Goal: Task Accomplishment & Management: Complete application form

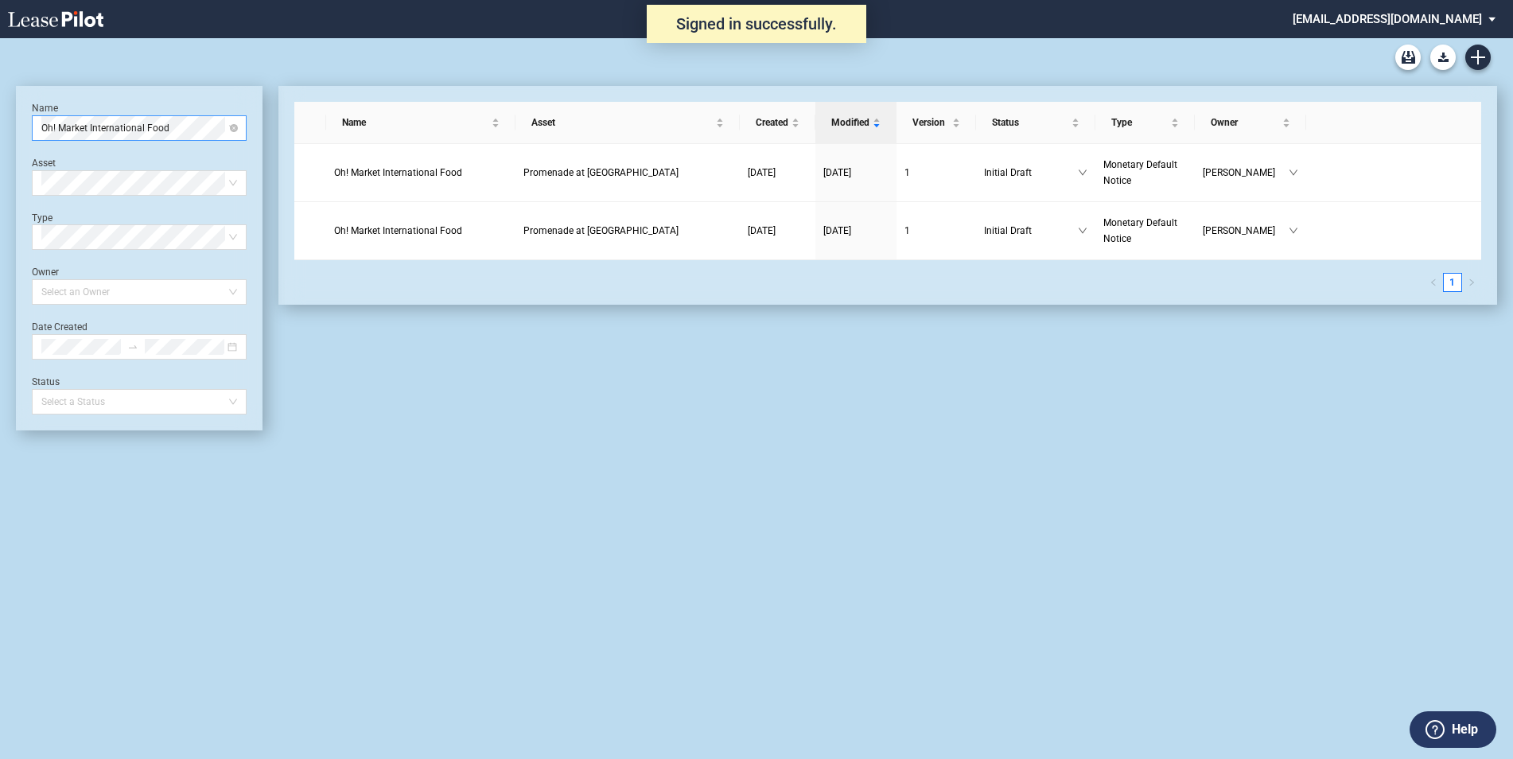
click at [158, 130] on span "Oh! Market International Food" at bounding box center [139, 128] width 196 height 24
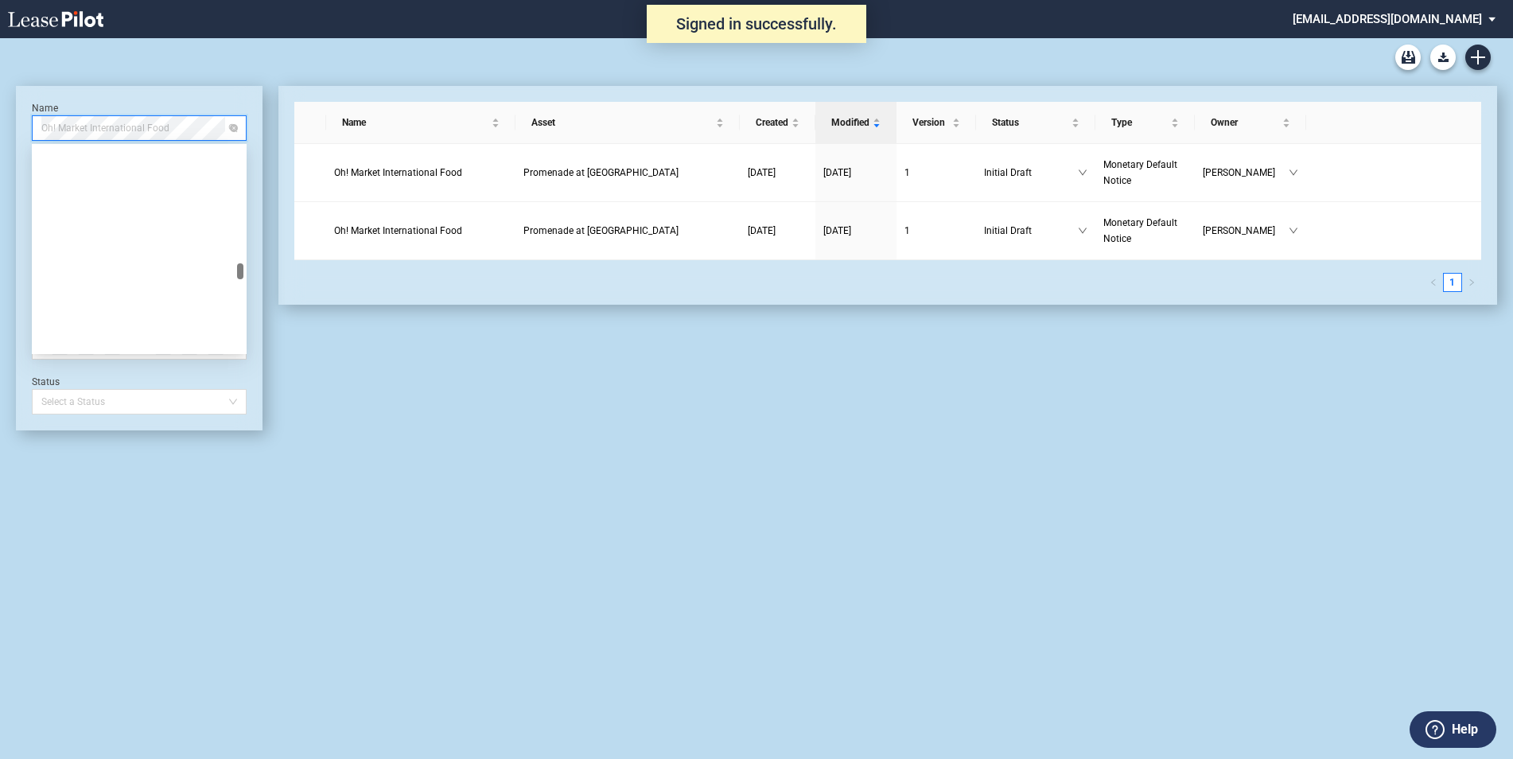
scroll to position [11636, 0]
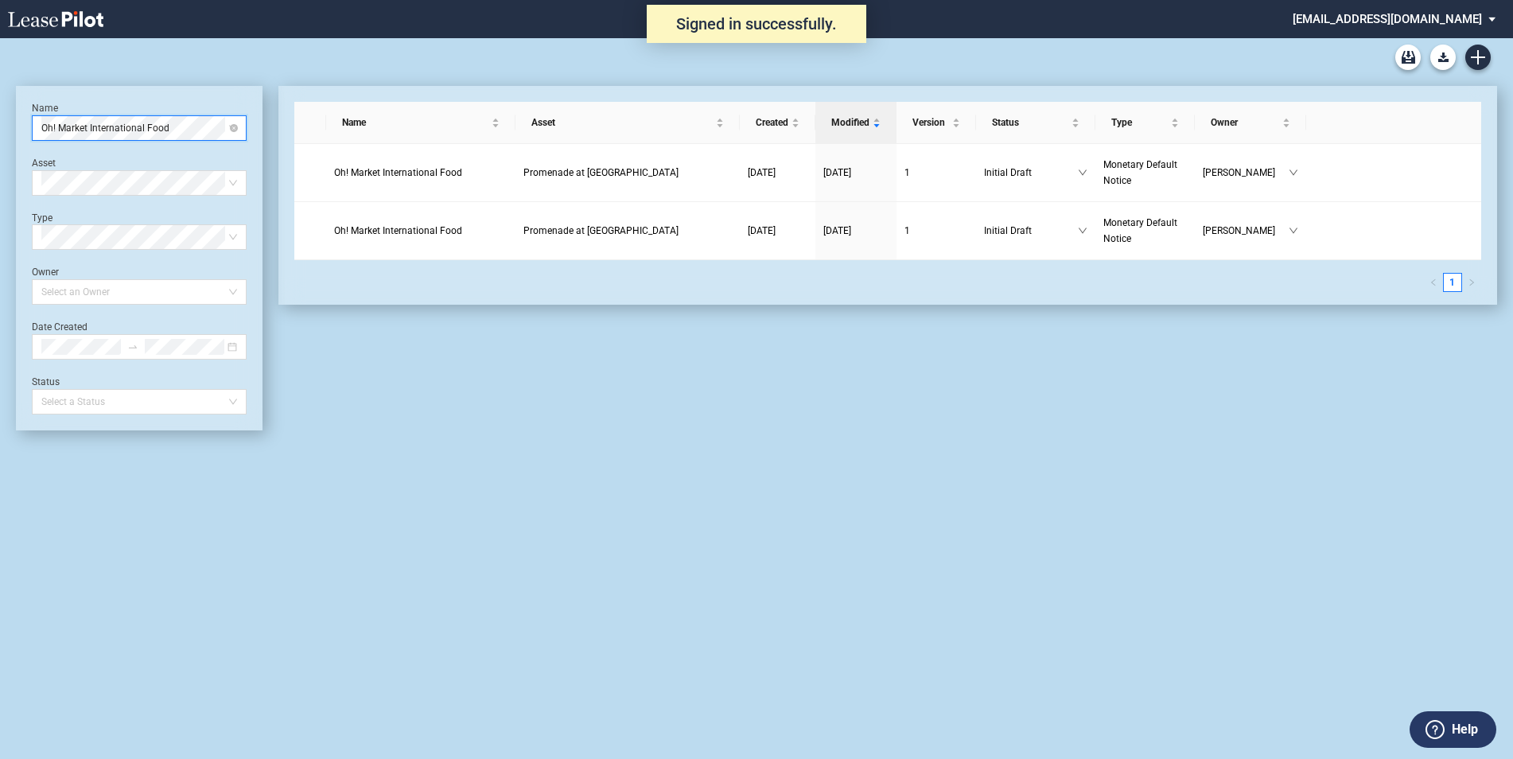
click at [224, 132] on span "Oh! Market International Food" at bounding box center [139, 128] width 196 height 24
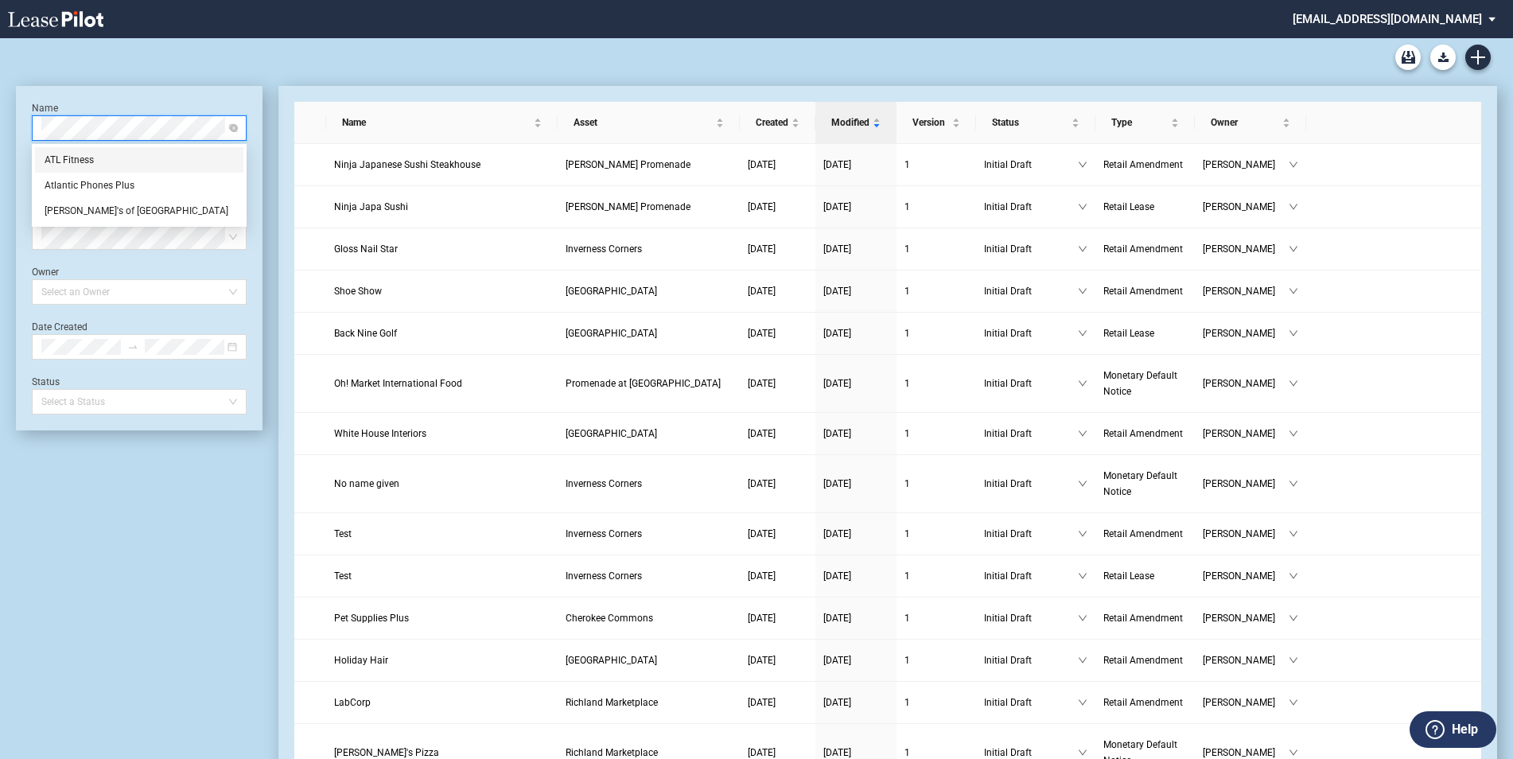
scroll to position [0, 0]
click at [106, 156] on div "Atlantic Phones Plus" at bounding box center [139, 160] width 189 height 16
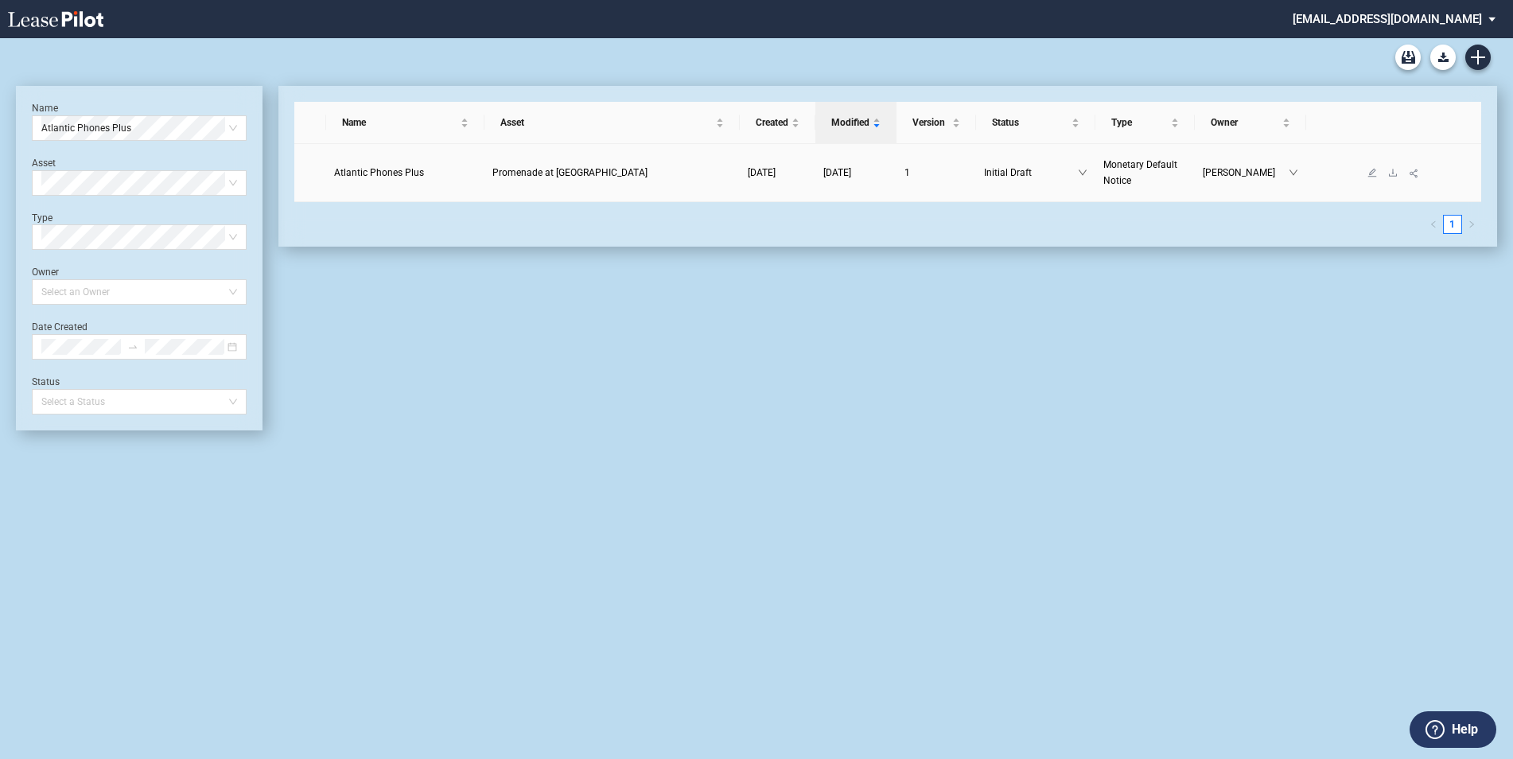
click at [647, 186] on td "Promenade at [GEOGRAPHIC_DATA]" at bounding box center [612, 173] width 255 height 58
click at [539, 171] on span "Promenade at [GEOGRAPHIC_DATA]" at bounding box center [570, 172] width 155 height 11
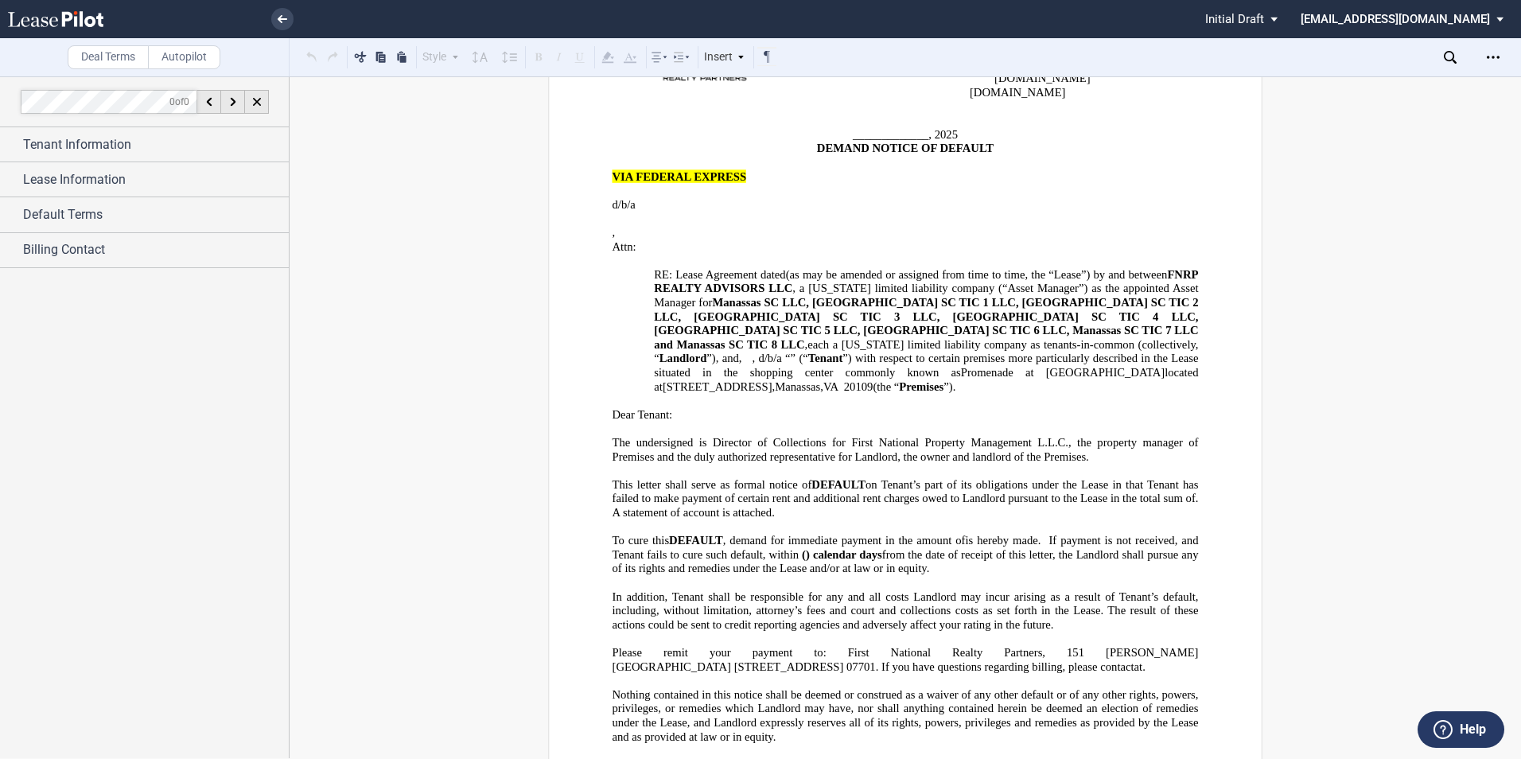
scroll to position [239, 0]
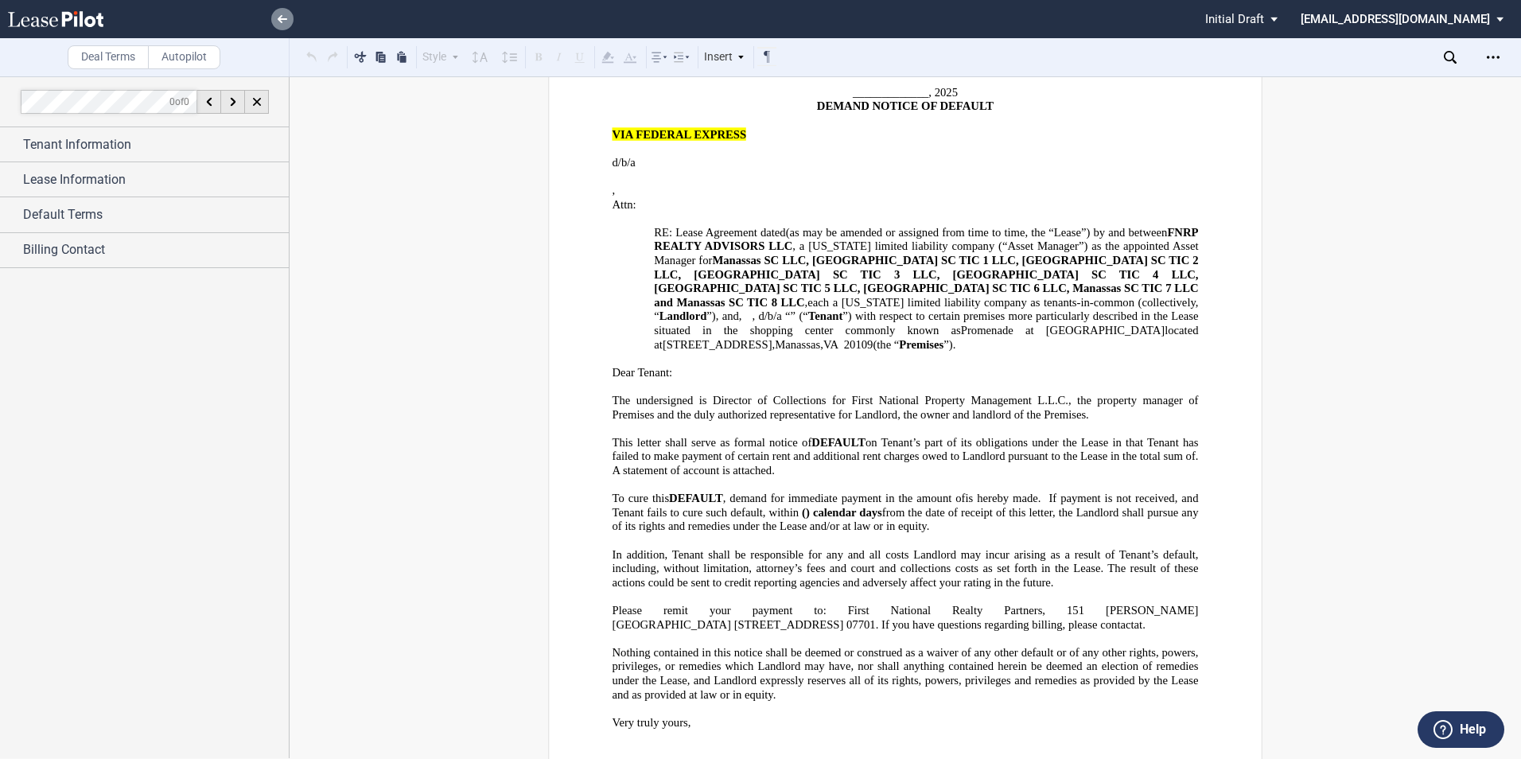
click at [277, 25] on link at bounding box center [282, 19] width 22 height 22
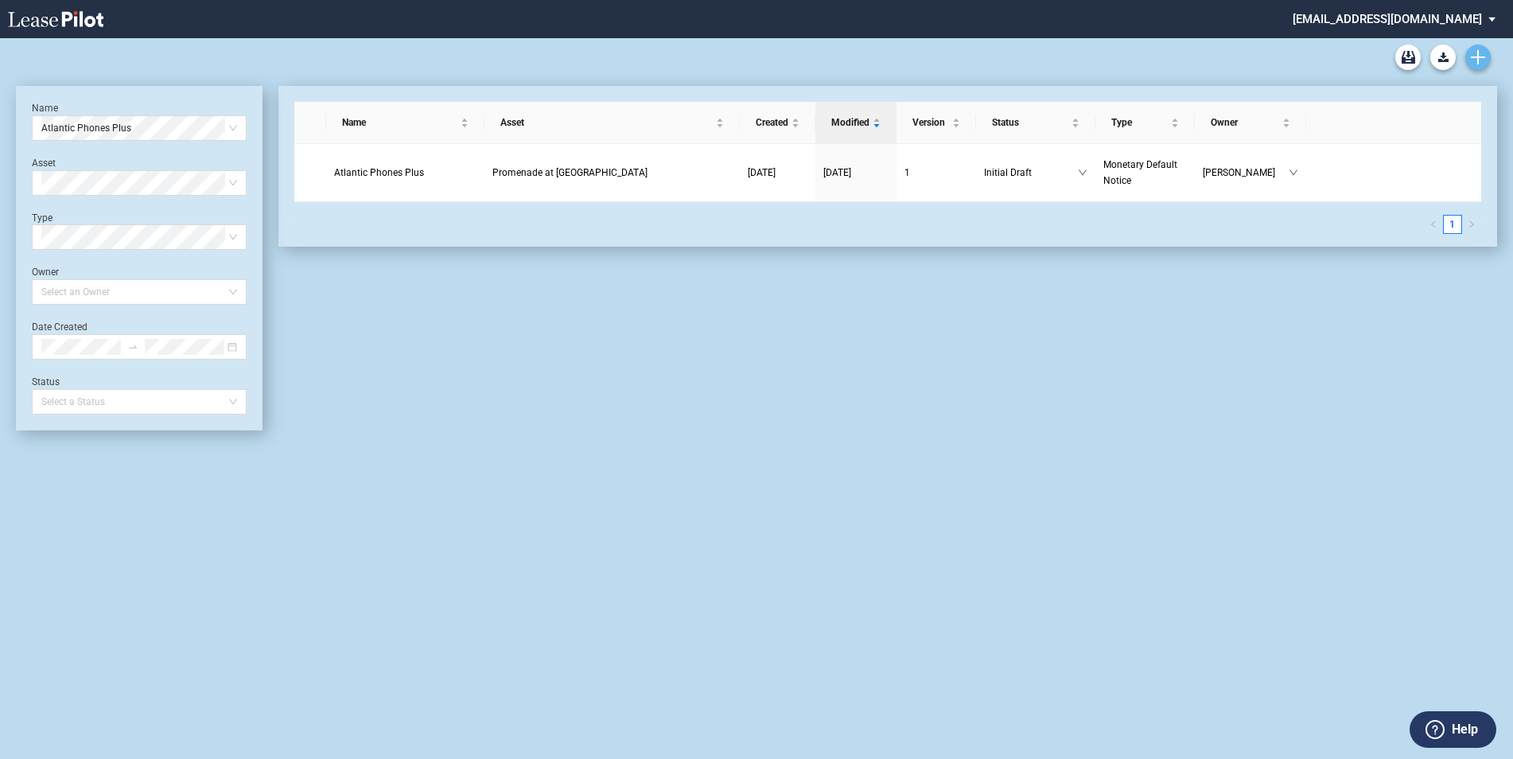
click at [1477, 56] on icon "Create new document" at bounding box center [1478, 57] width 14 height 14
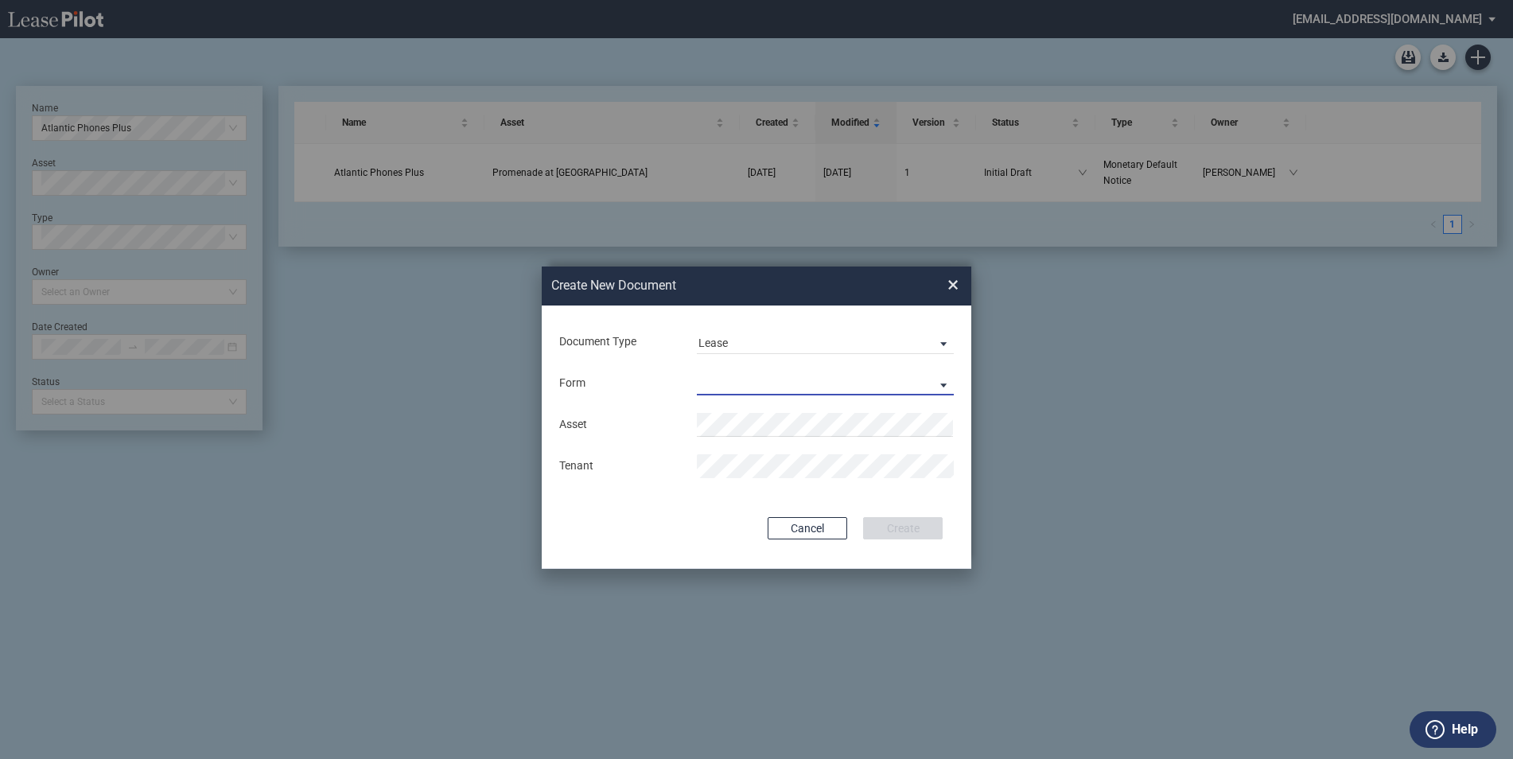
click at [769, 378] on md-select "Retail Lease Monetary Default Notice" at bounding box center [825, 384] width 257 height 24
click at [753, 431] on div "Monetary Default Notice" at bounding box center [767, 423] width 137 height 18
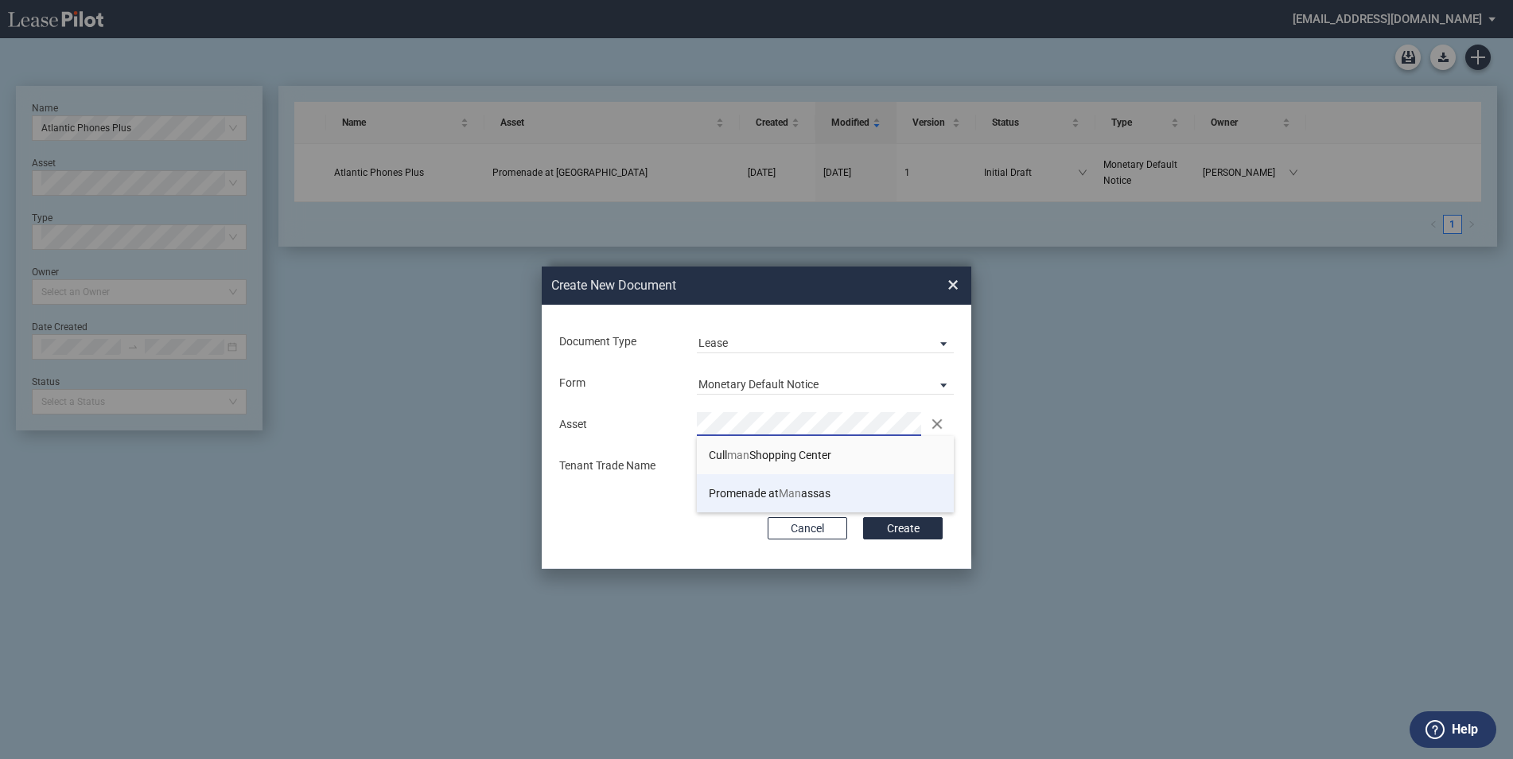
click at [726, 500] on li "Promenade at Man assas" at bounding box center [825, 493] width 257 height 38
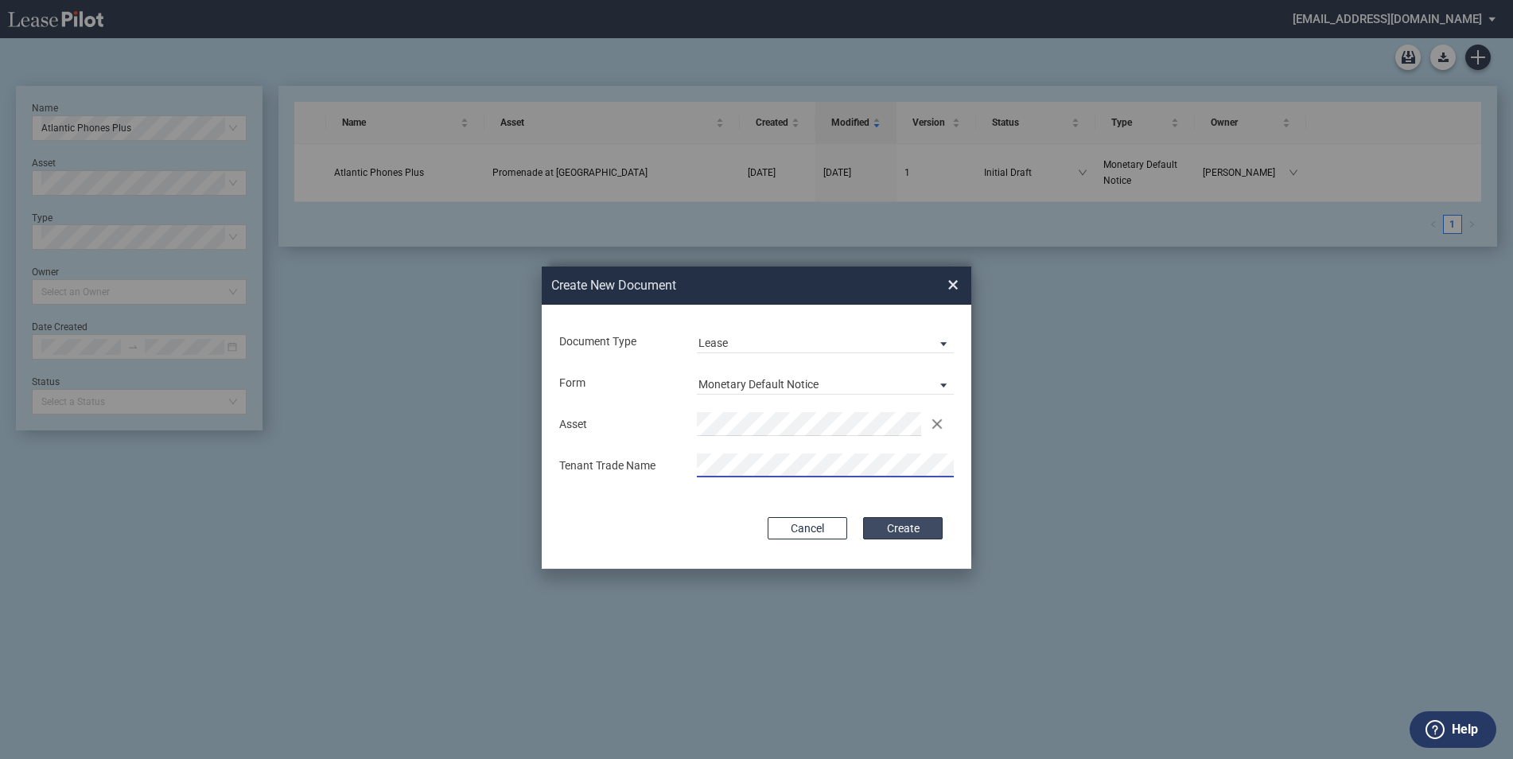
click at [903, 531] on button "Create" at bounding box center [903, 528] width 80 height 22
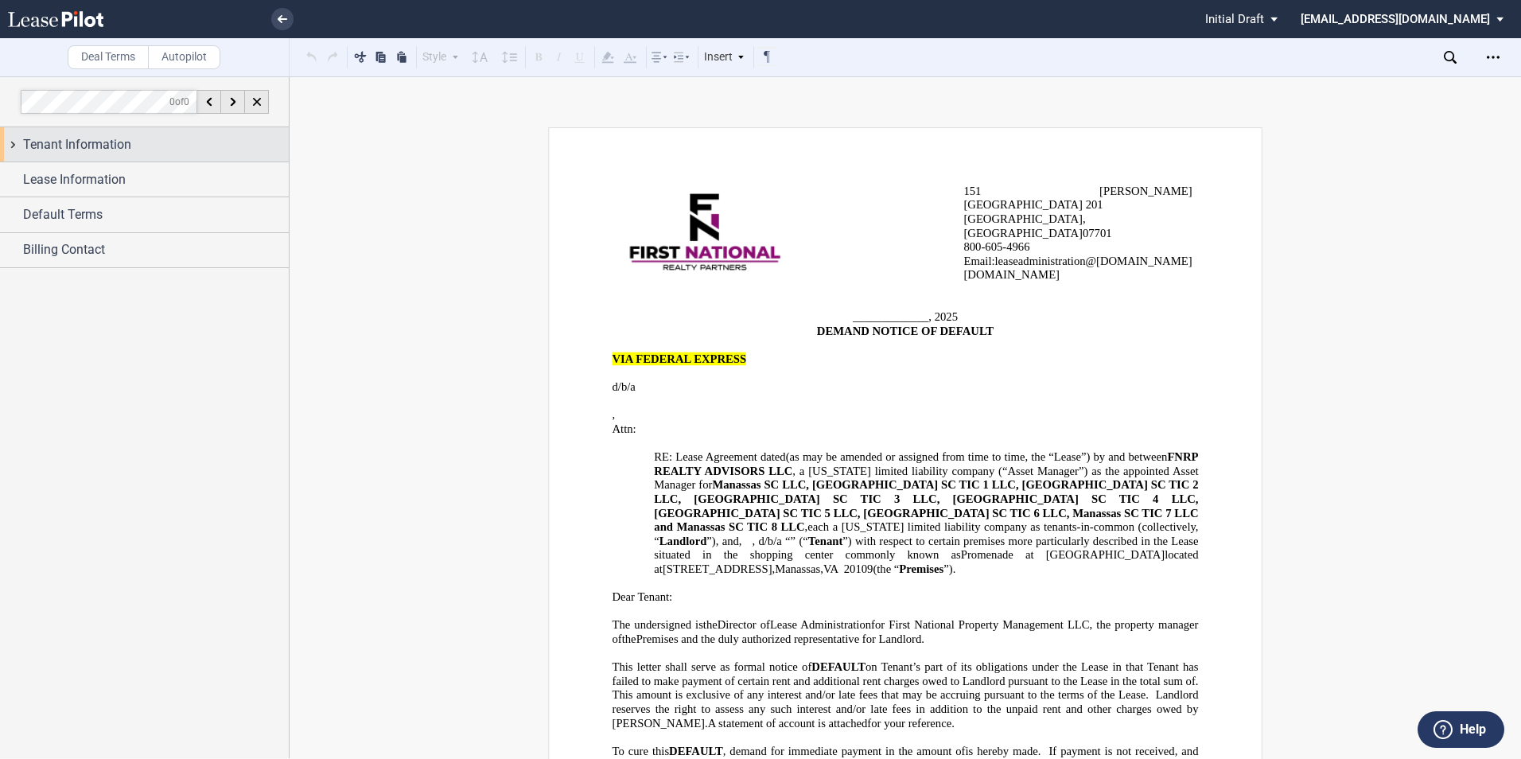
click at [107, 154] on div "Tenant Information" at bounding box center [144, 144] width 289 height 34
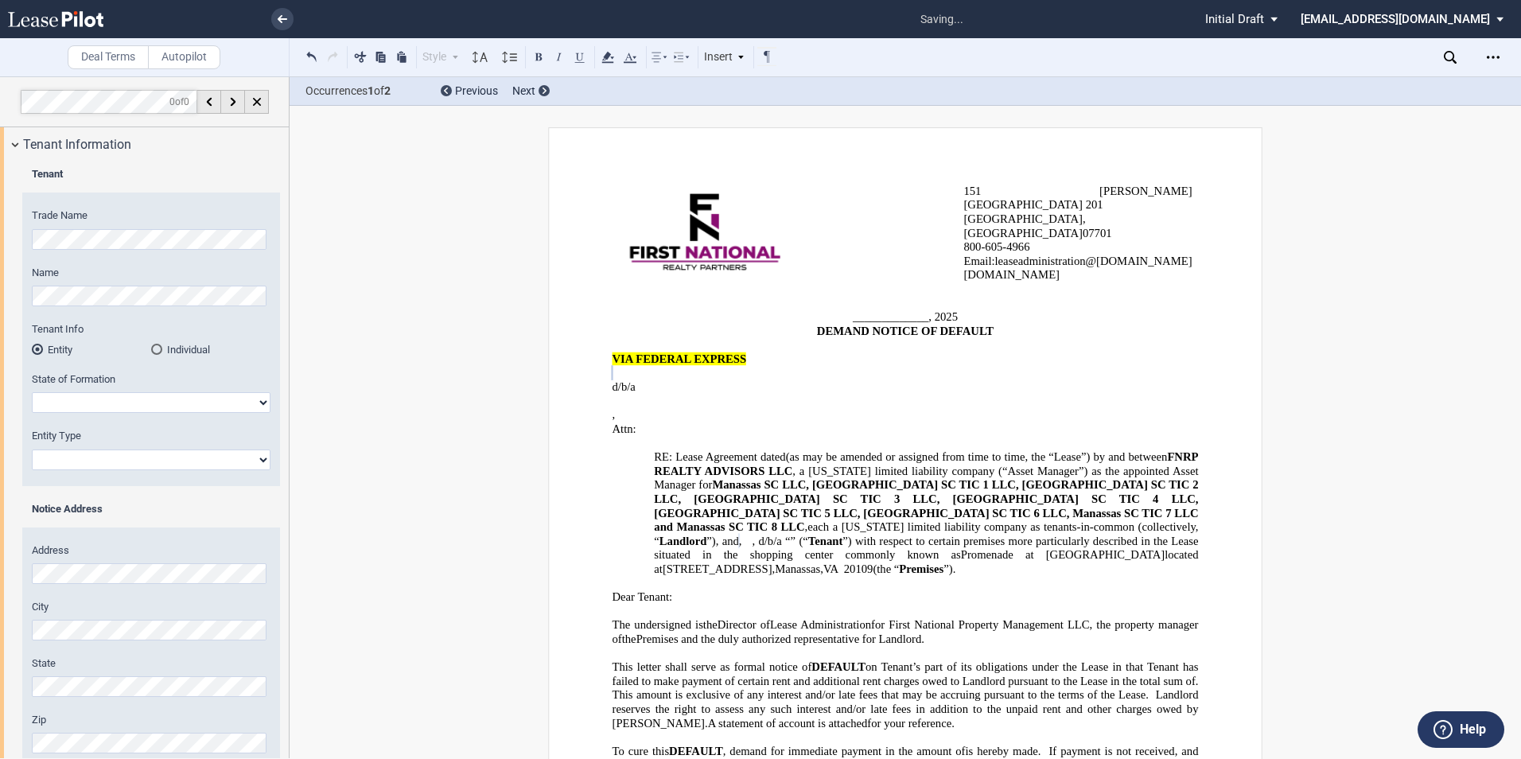
click at [113, 404] on select "Alabama Alaska Arizona Arkansas California Colorado Connecticut Delaware Distri…" at bounding box center [151, 402] width 239 height 21
select select "Virginia"
click at [32, 392] on select "Alabama Alaska Arizona Arkansas California Colorado Connecticut Delaware Distri…" at bounding box center [151, 402] width 239 height 21
click at [76, 470] on div "Trade Name Name Tenant Info Entity Individual State of Formation Alabama Alaska" at bounding box center [151, 346] width 258 height 277
click at [79, 458] on select "Corporation Limited Liability Company General Partnership Limited Partnership O…" at bounding box center [151, 460] width 239 height 21
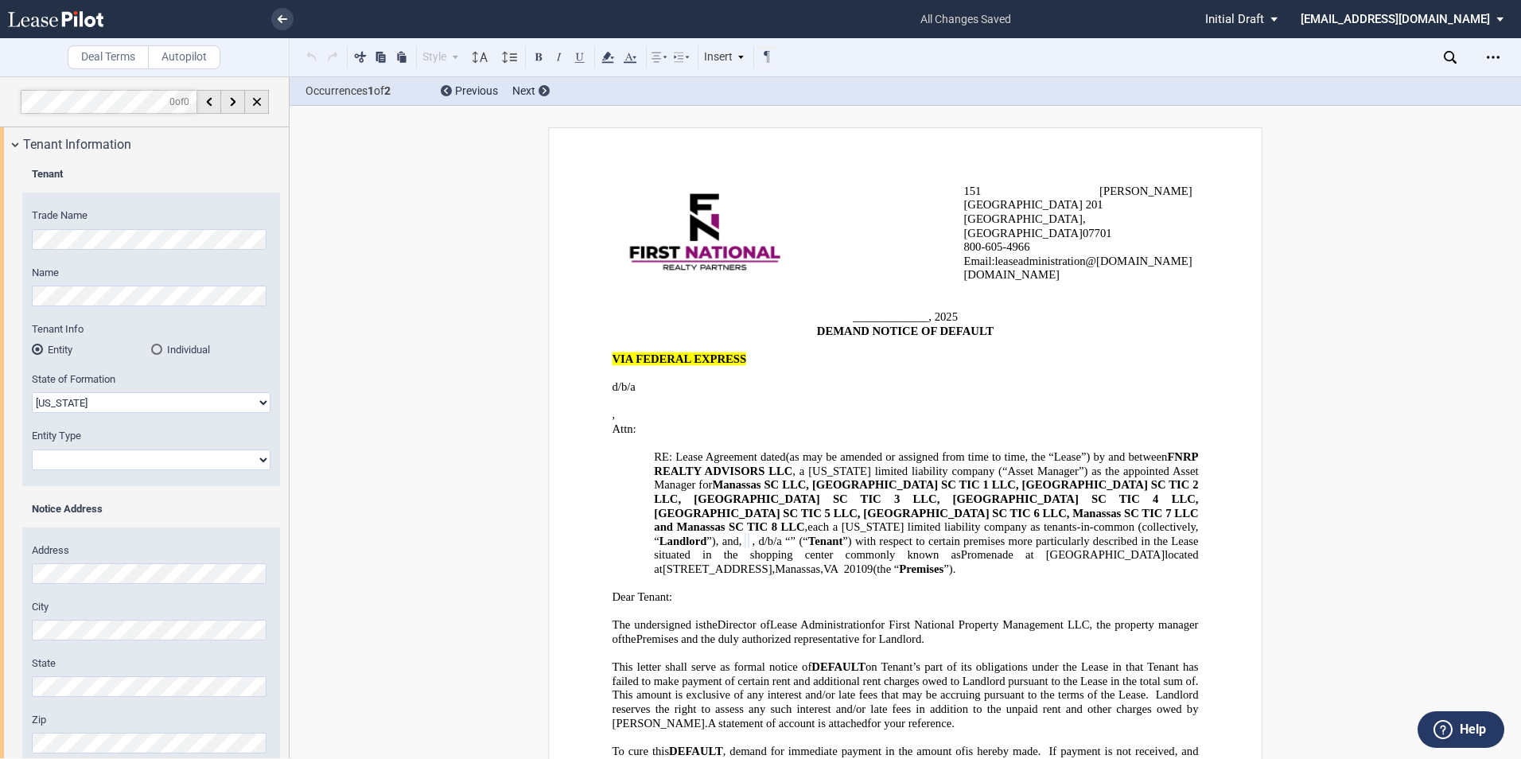
select select "Limited Liability Company"
click at [32, 450] on select "Corporation Limited Liability Company General Partnership Limited Partnership O…" at bounding box center [151, 460] width 239 height 21
click at [98, 536] on div "Address City State Zip Attention" at bounding box center [151, 677] width 258 height 299
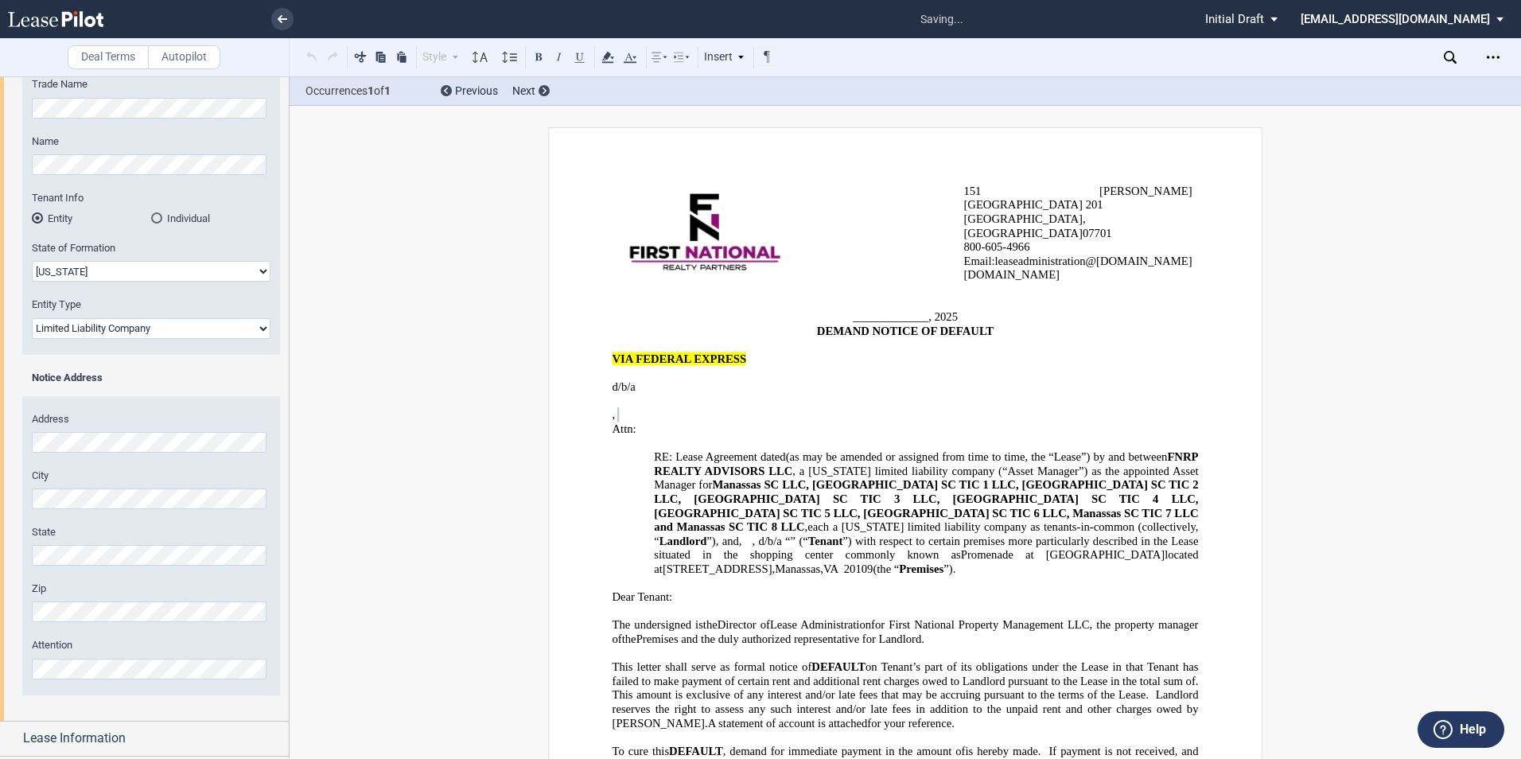
scroll to position [200, 0]
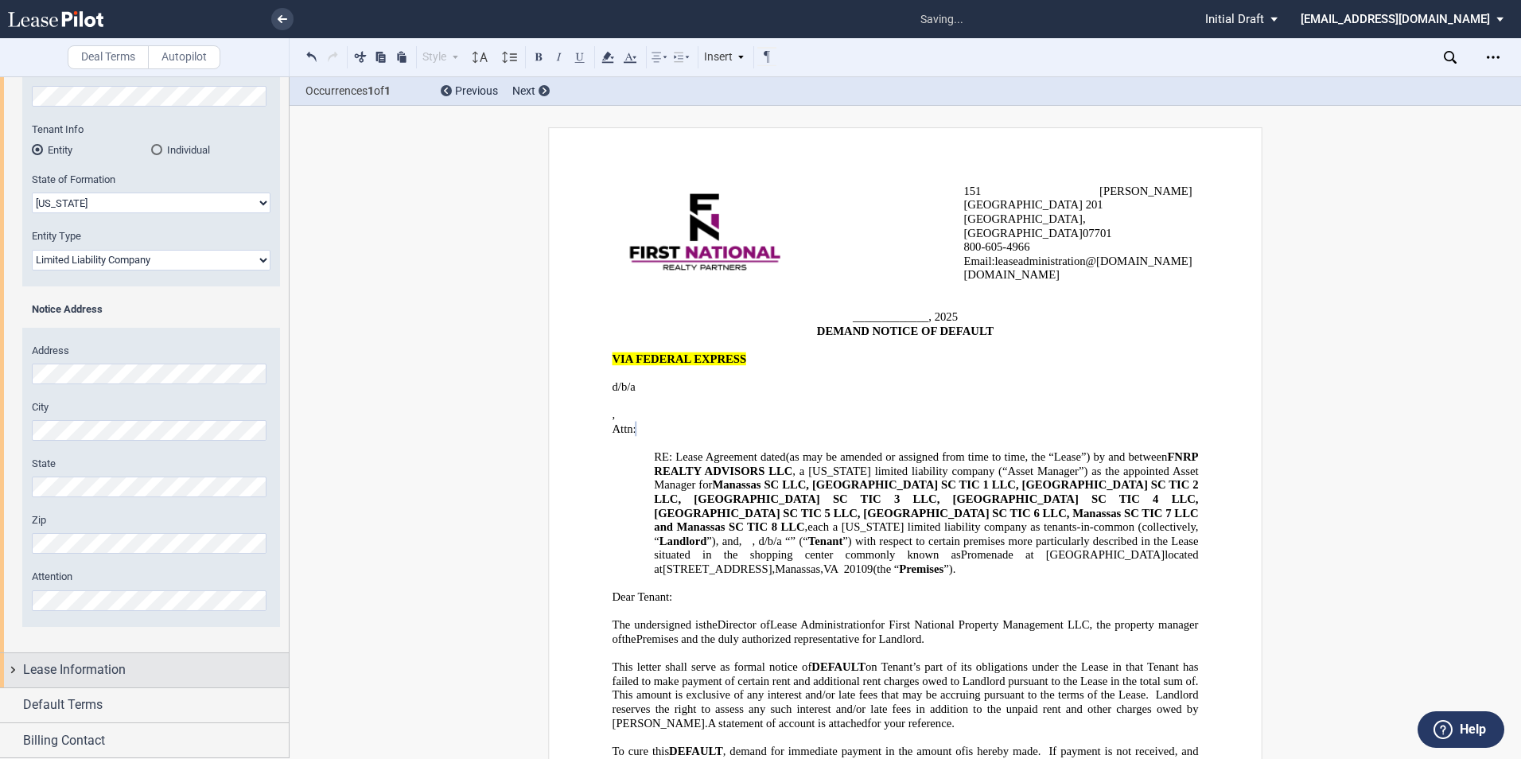
click at [85, 655] on div "Lease Information" at bounding box center [144, 670] width 289 height 34
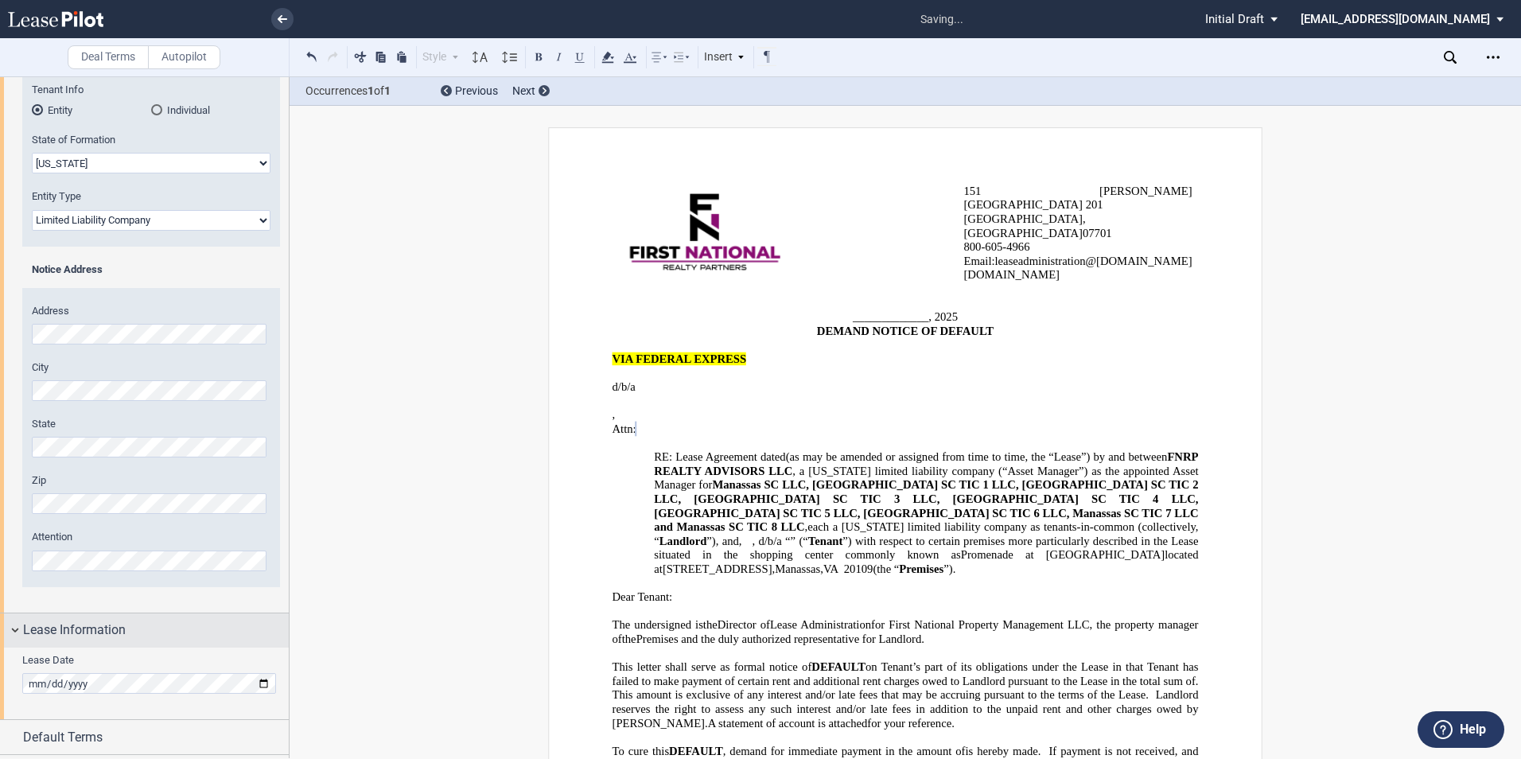
scroll to position [271, 0]
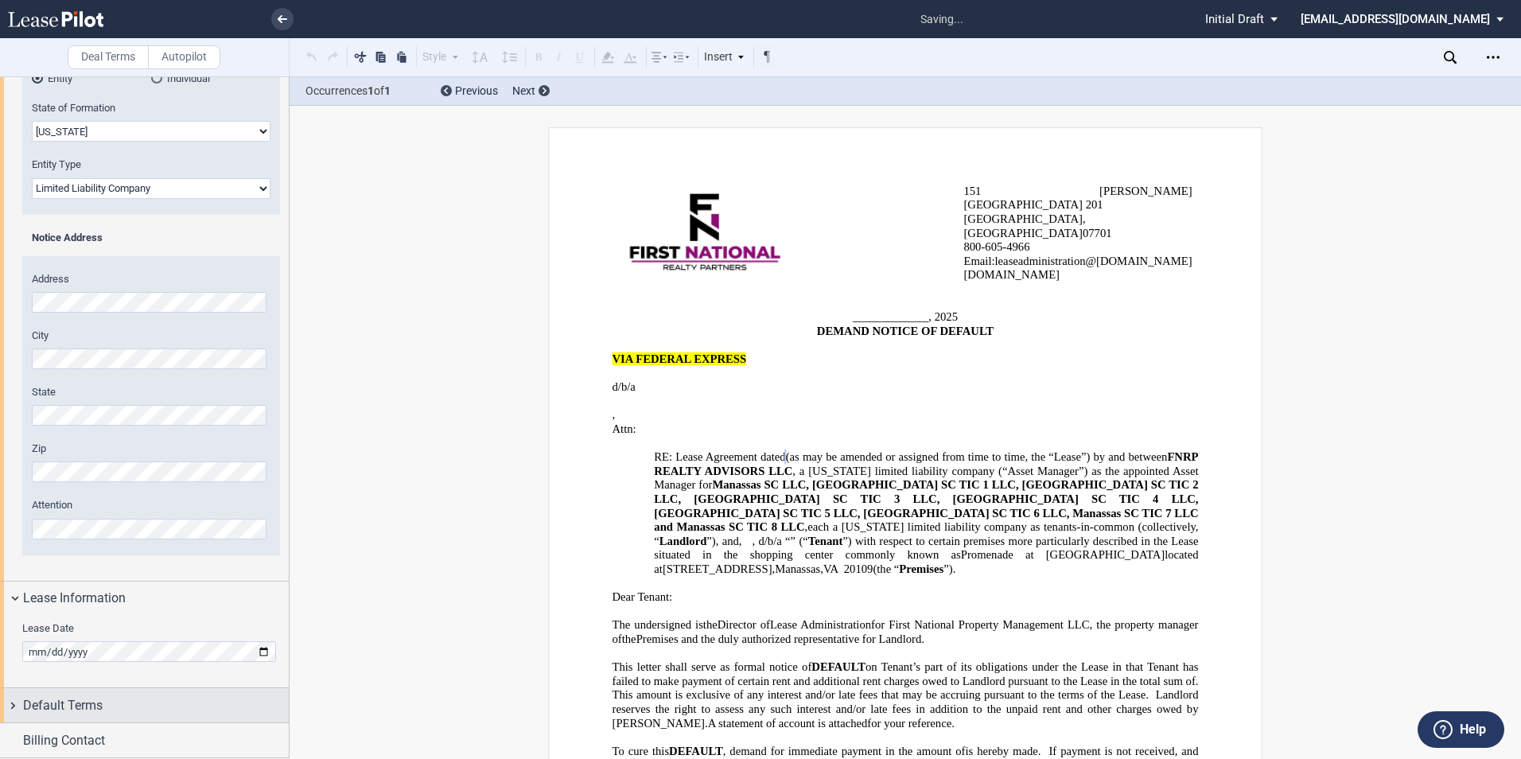
click at [42, 699] on span "Default Terms" at bounding box center [63, 705] width 80 height 19
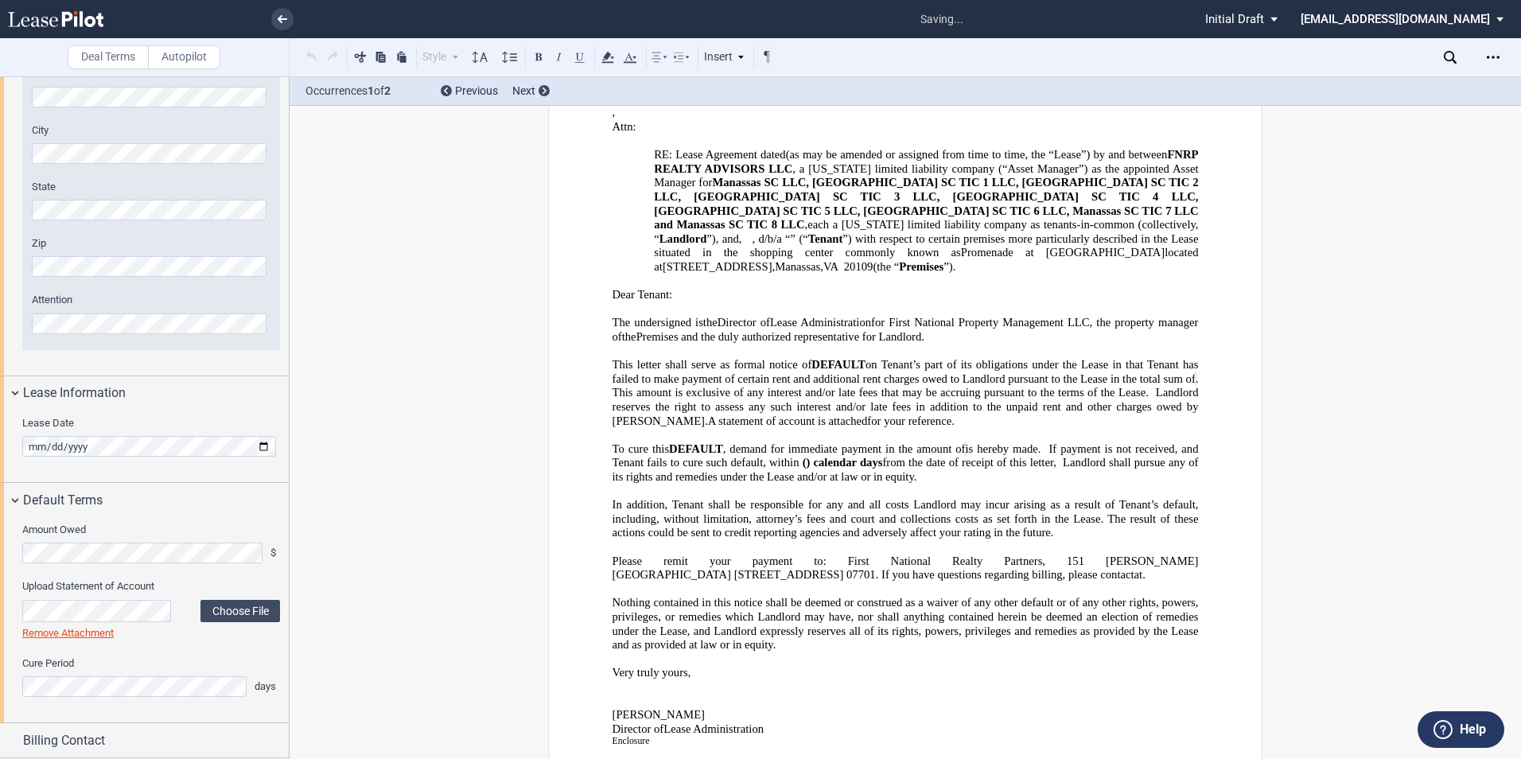
scroll to position [308, 0]
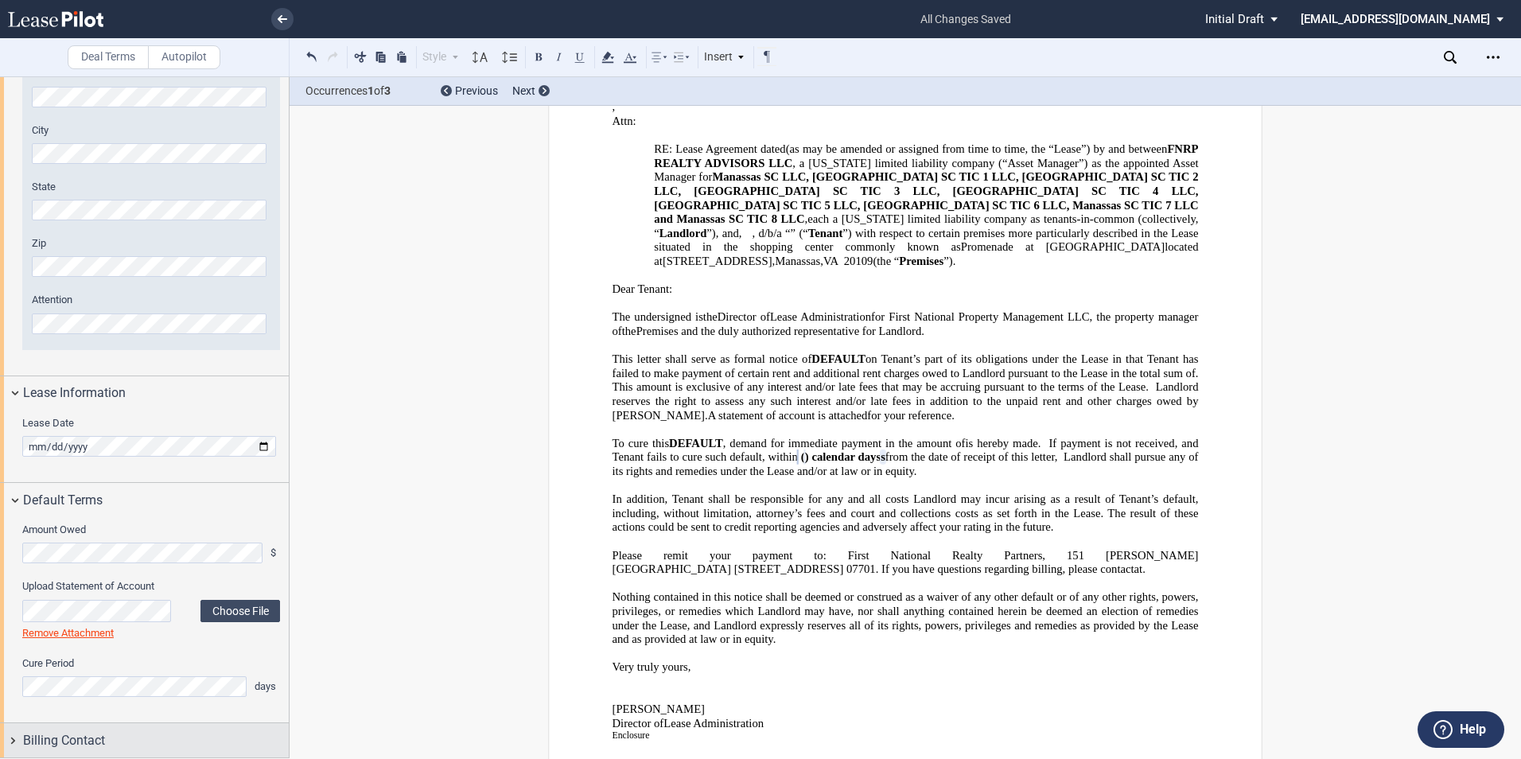
click at [77, 733] on span "Billing Contact" at bounding box center [64, 740] width 82 height 19
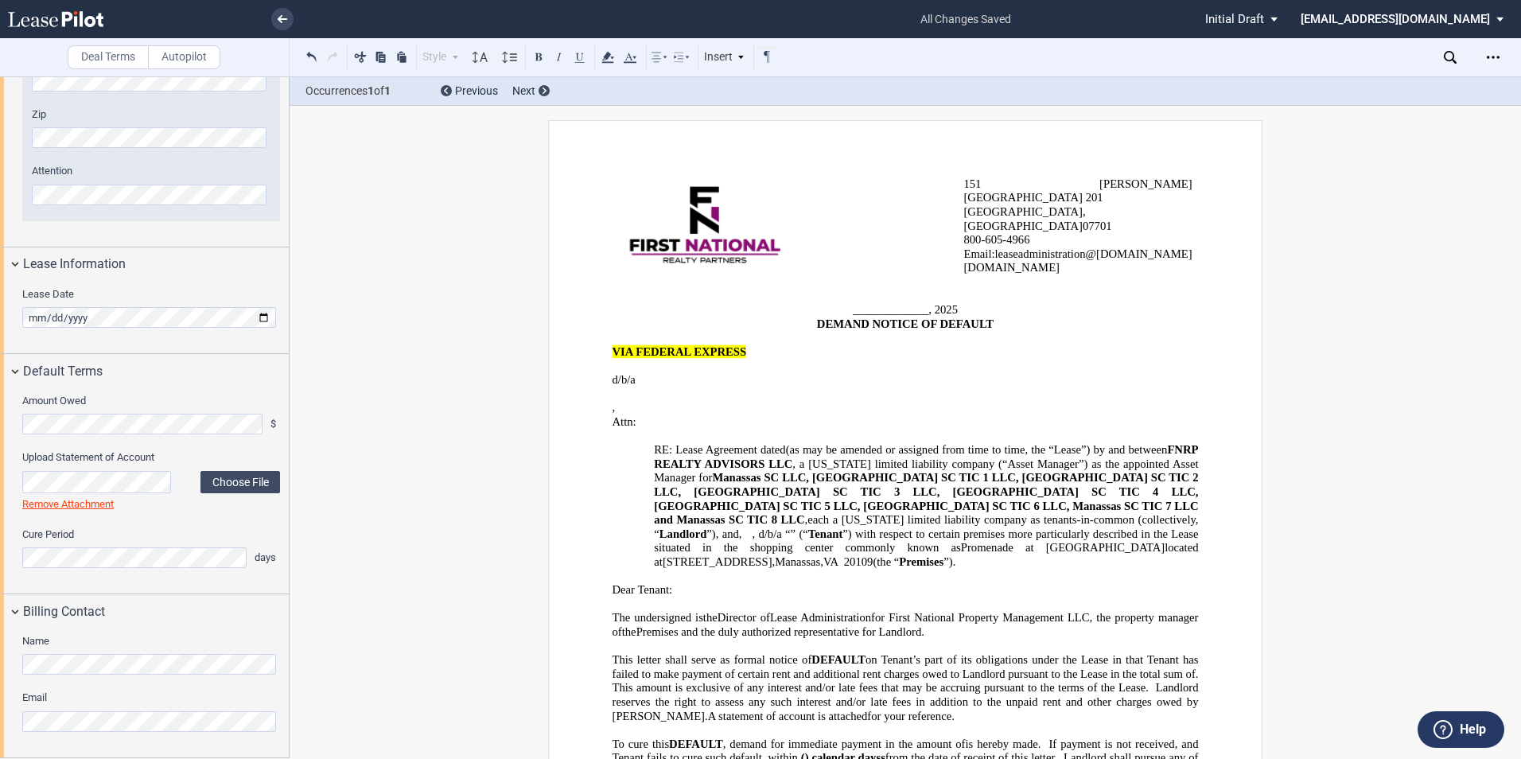
scroll to position [0, 0]
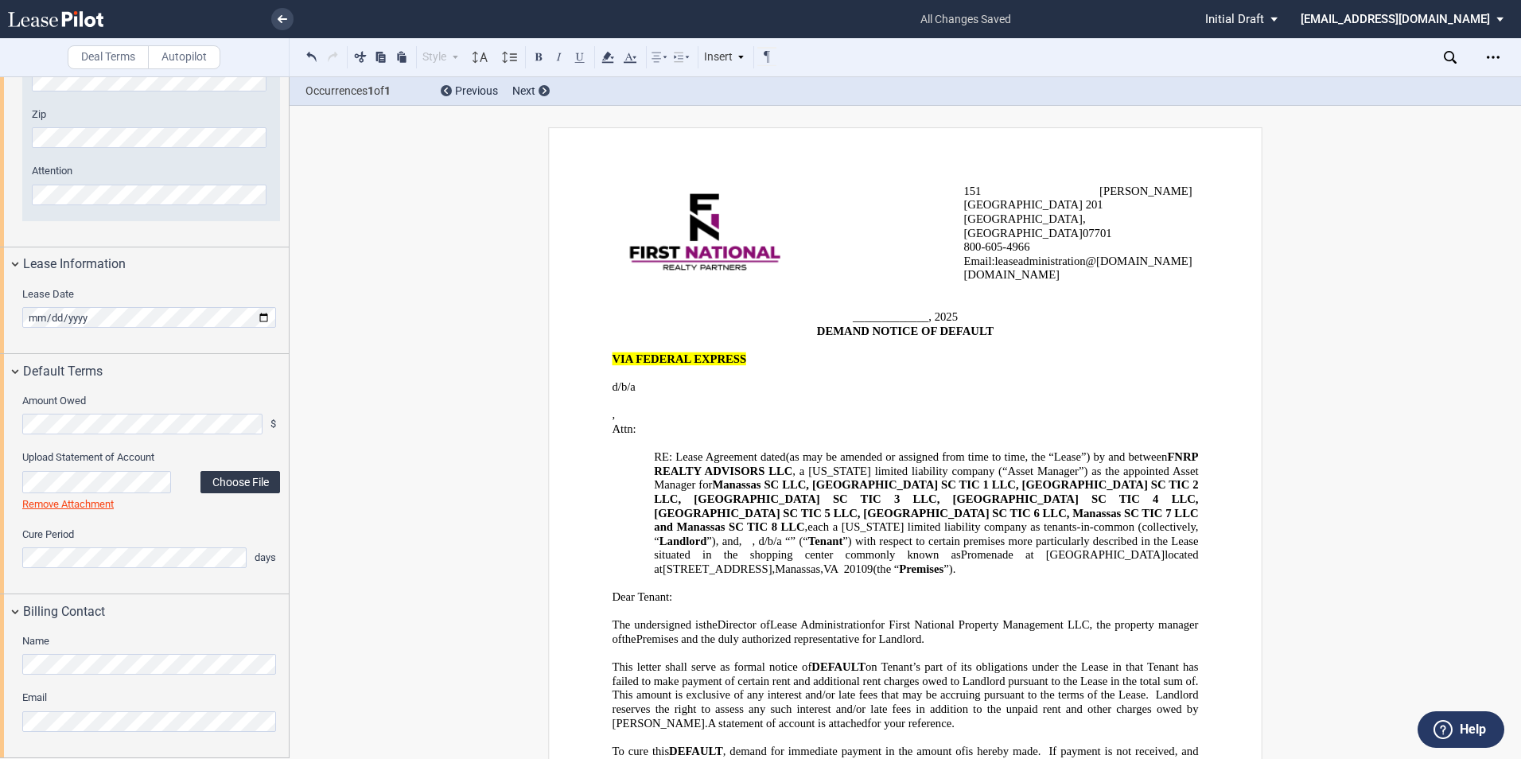
click at [260, 477] on label "Choose File" at bounding box center [241, 482] width 80 height 22
drag, startPoint x: 953, startPoint y: 294, endPoint x: 927, endPoint y: 294, distance: 26.3
click at [927, 310] on span "_____________, 2025" at bounding box center [905, 317] width 105 height 14
click at [1496, 59] on icon "Open Lease options menu" at bounding box center [1493, 57] width 13 height 13
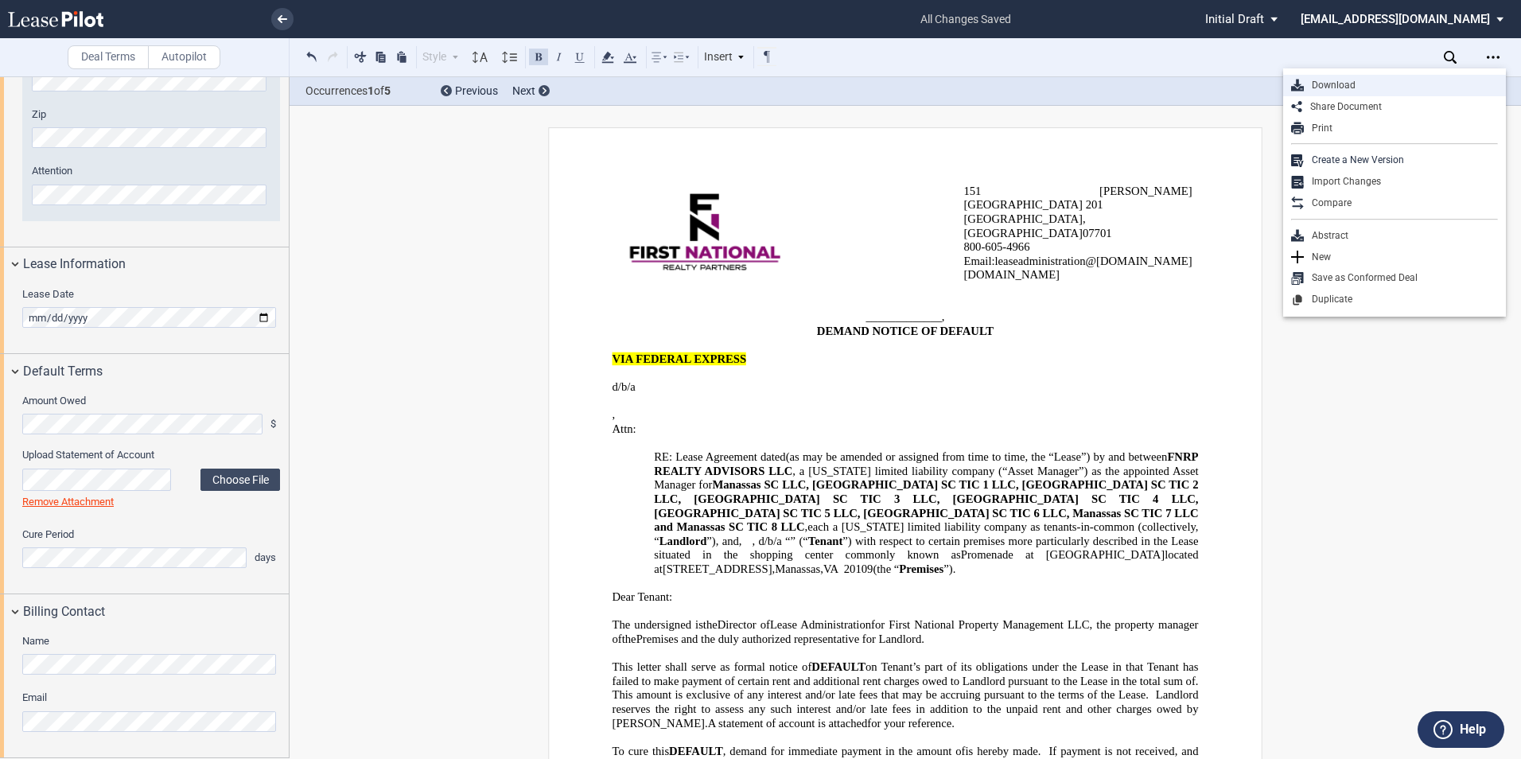
click at [1392, 92] on div "Download" at bounding box center [1394, 85] width 223 height 21
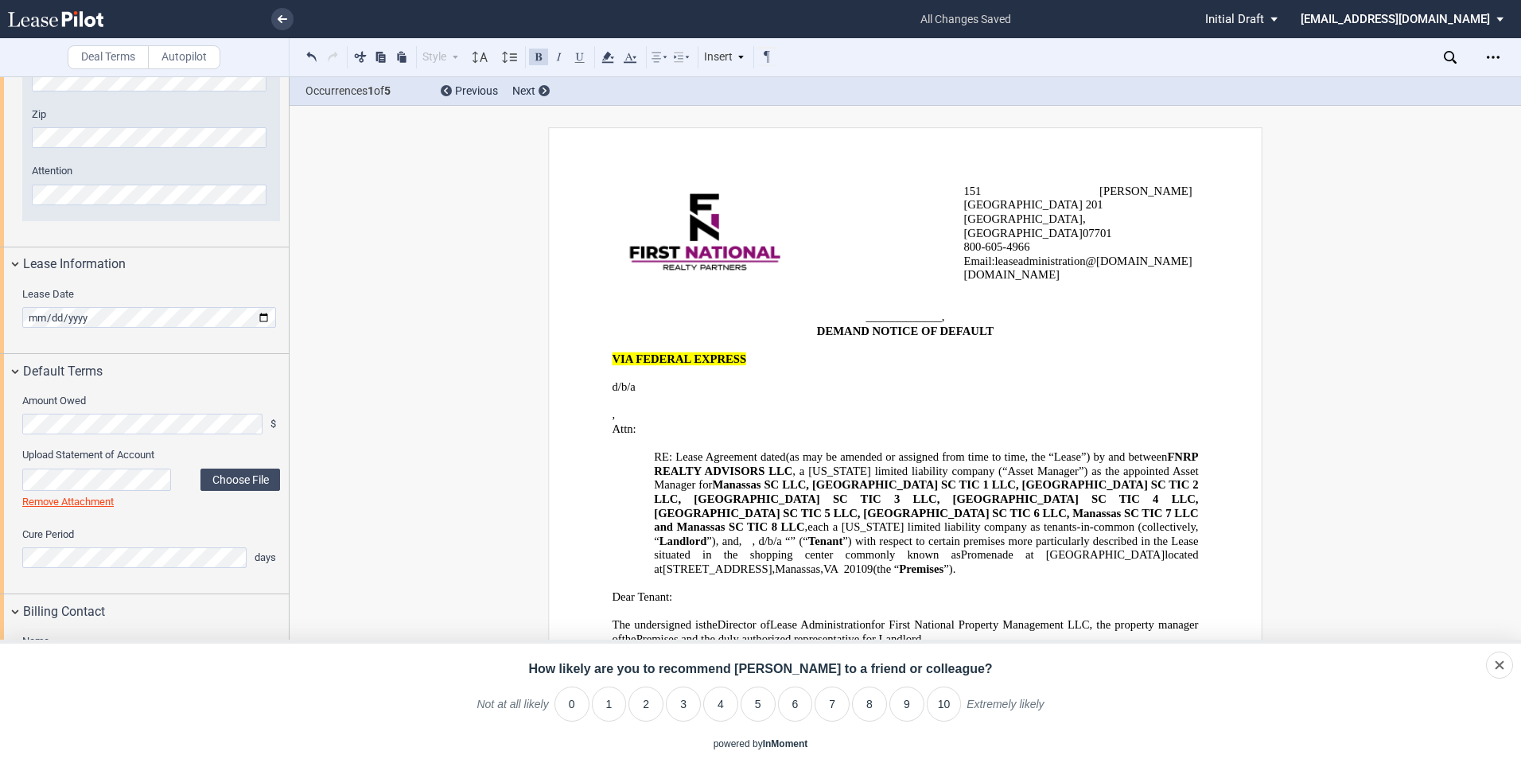
drag, startPoint x: 281, startPoint y: 21, endPoint x: 302, endPoint y: 12, distance: 23.5
click at [281, 21] on use at bounding box center [283, 19] width 10 height 8
